Goal: Task Accomplishment & Management: Manage account settings

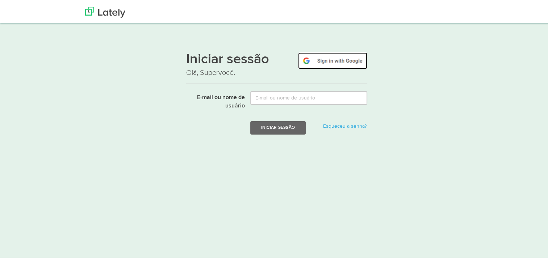
click at [326, 62] on img at bounding box center [332, 59] width 69 height 17
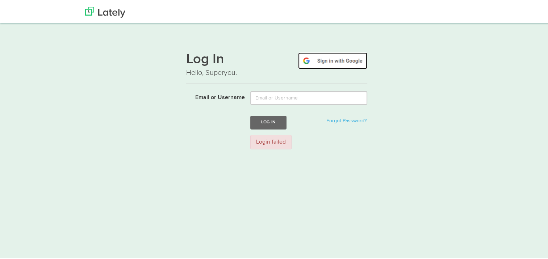
click at [326, 60] on img at bounding box center [332, 59] width 69 height 17
click at [342, 61] on img at bounding box center [332, 59] width 69 height 17
click at [105, 10] on img at bounding box center [105, 10] width 40 height 11
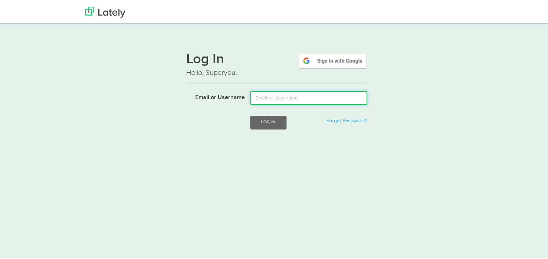
click at [288, 96] on input "Email or Username" at bounding box center [308, 97] width 117 height 14
